Goal: Navigation & Orientation: Find specific page/section

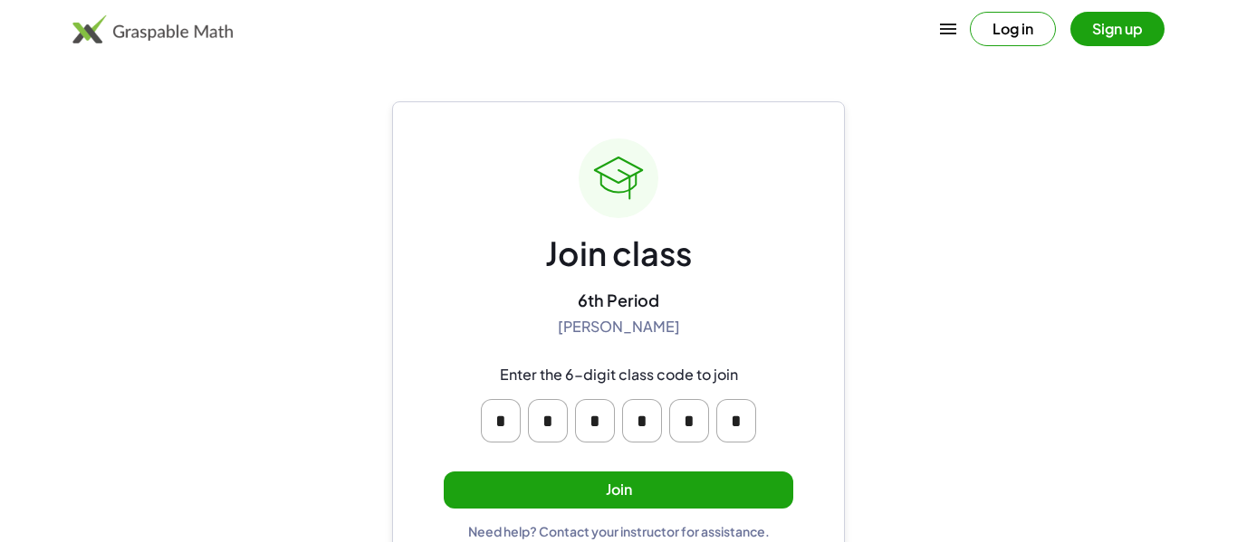
click at [641, 487] on button "Join" at bounding box center [618, 490] width 349 height 37
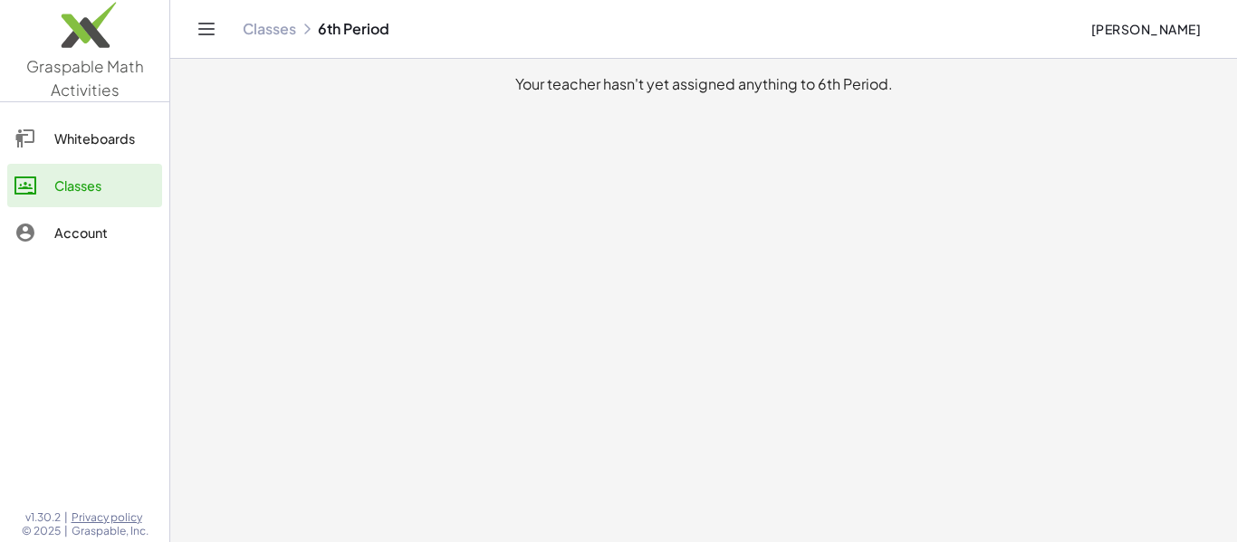
click at [97, 129] on div "Whiteboards" at bounding box center [104, 139] width 100 height 22
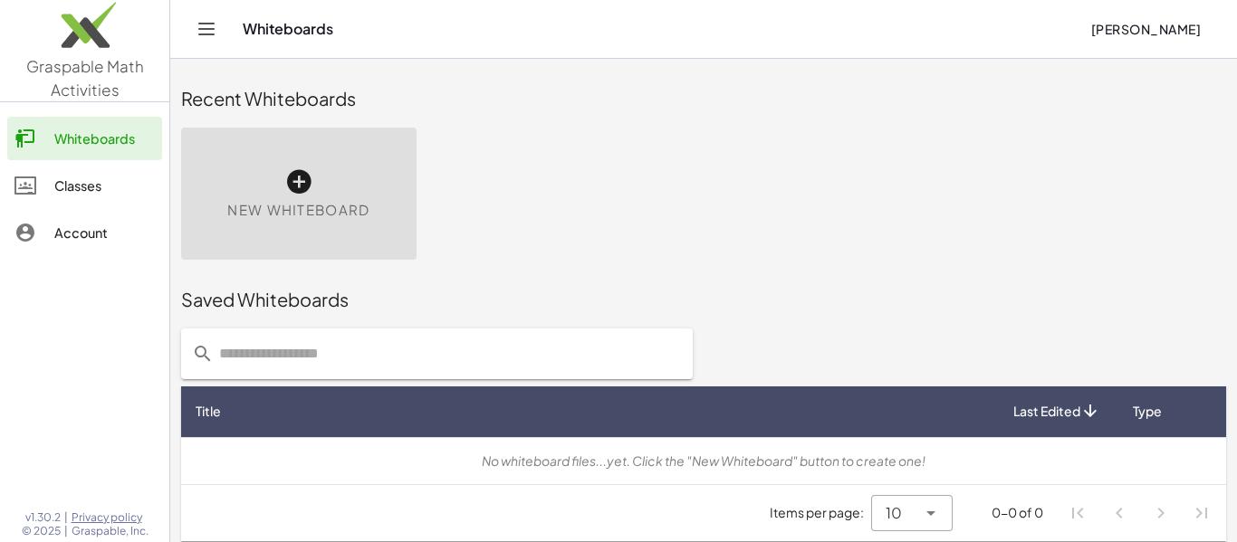
click at [119, 200] on link "Classes" at bounding box center [84, 185] width 155 height 43
